Goal: Find contact information: Find contact information

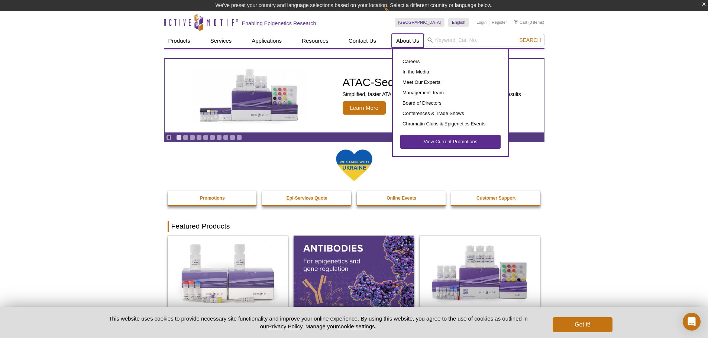
click at [399, 38] on link "About Us" at bounding box center [408, 41] width 32 height 14
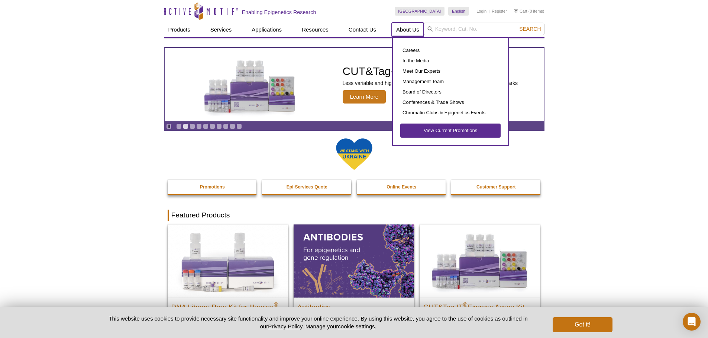
scroll to position [111, 0]
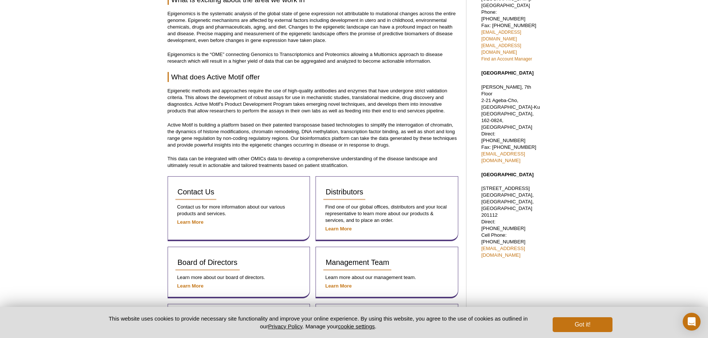
scroll to position [260, 0]
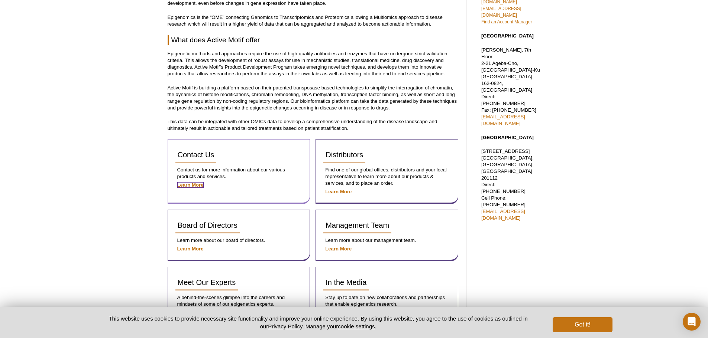
click at [192, 183] on strong "Learn More" at bounding box center [190, 185] width 26 height 6
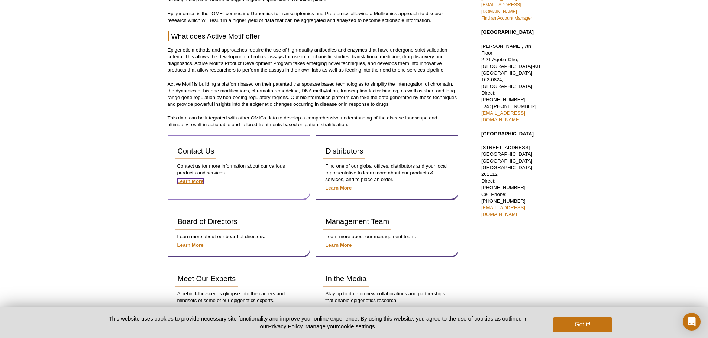
scroll to position [249, 0]
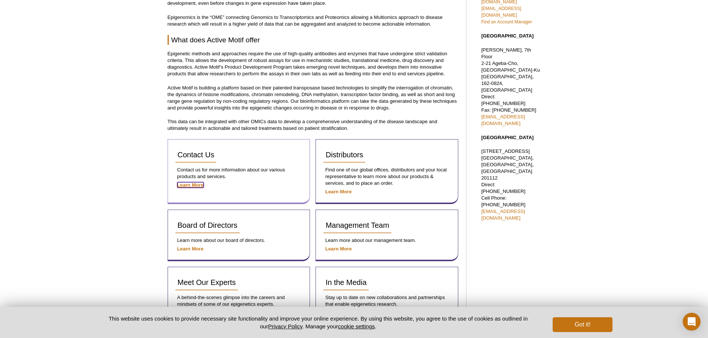
click at [190, 184] on strong "Learn More" at bounding box center [190, 185] width 26 height 6
